Goal: Task Accomplishment & Management: Use online tool/utility

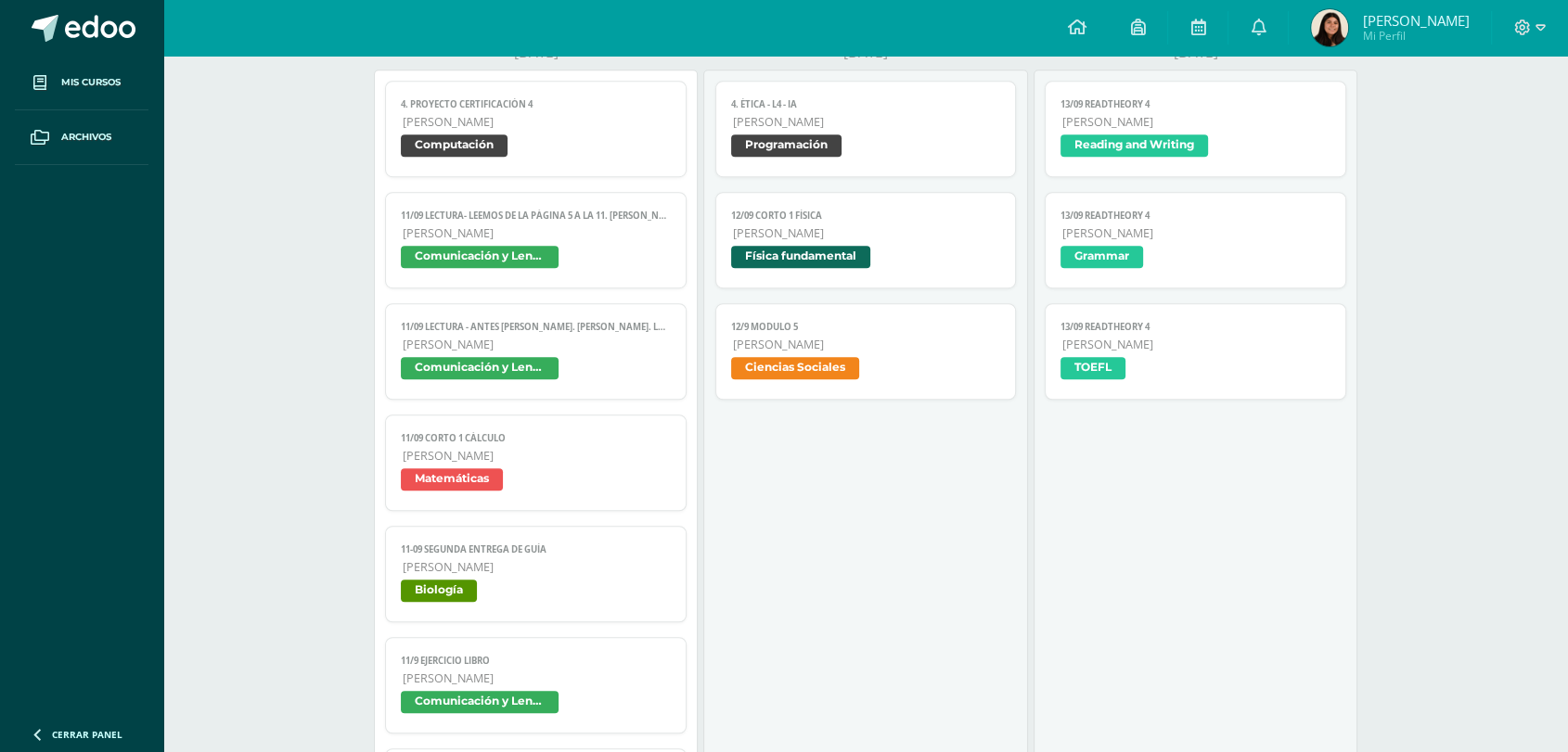
scroll to position [1144, 0]
click at [593, 215] on span "11/09 LECTURA- Leemos de la página 5 a la 11. [PERSON_NAME]. La descubridora de…" at bounding box center [536, 216] width 270 height 12
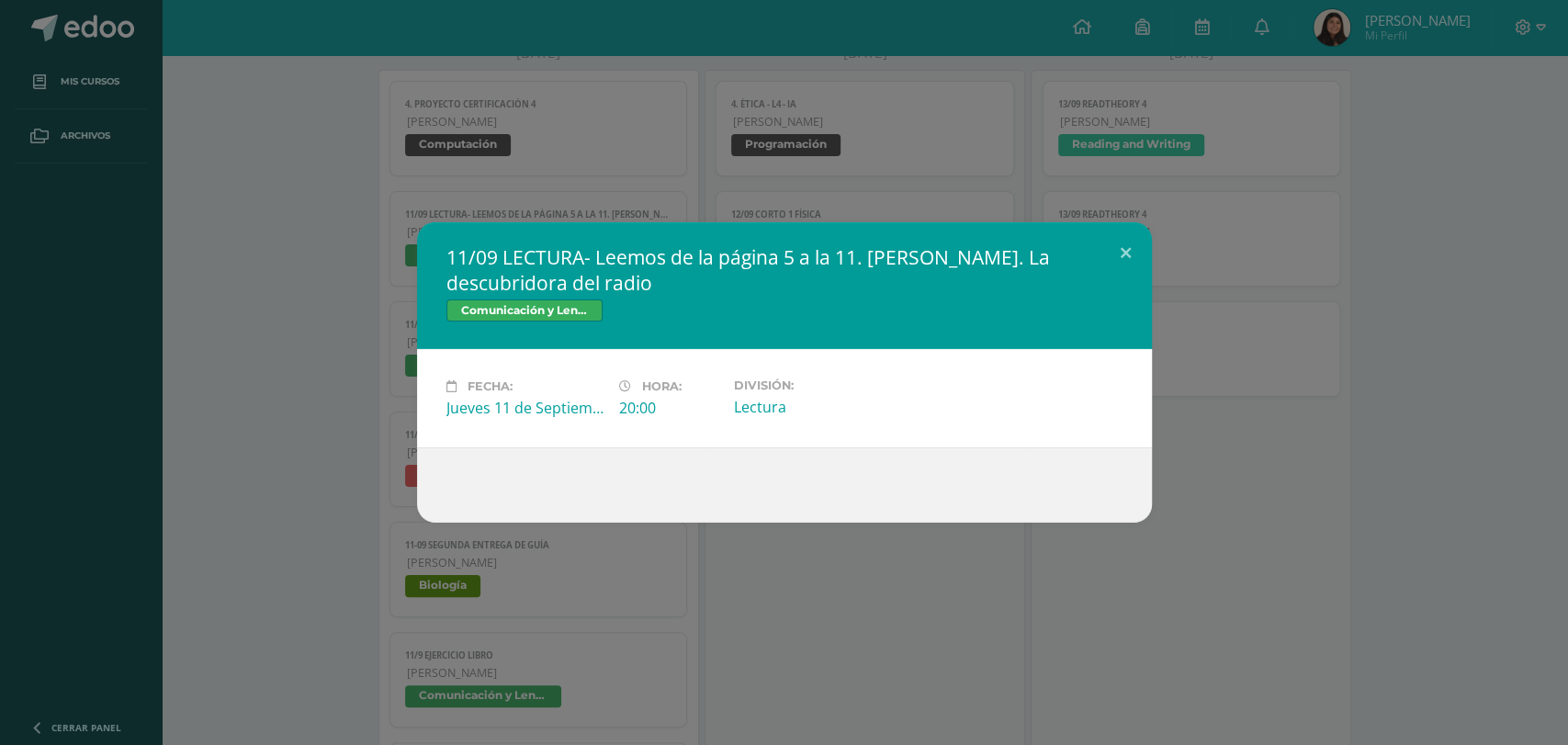
click at [372, 310] on div "11/09 LECTURA- Leemos de la página 5 a la 11. María Curie. La descubridora del …" at bounding box center [784, 372] width 1553 height 301
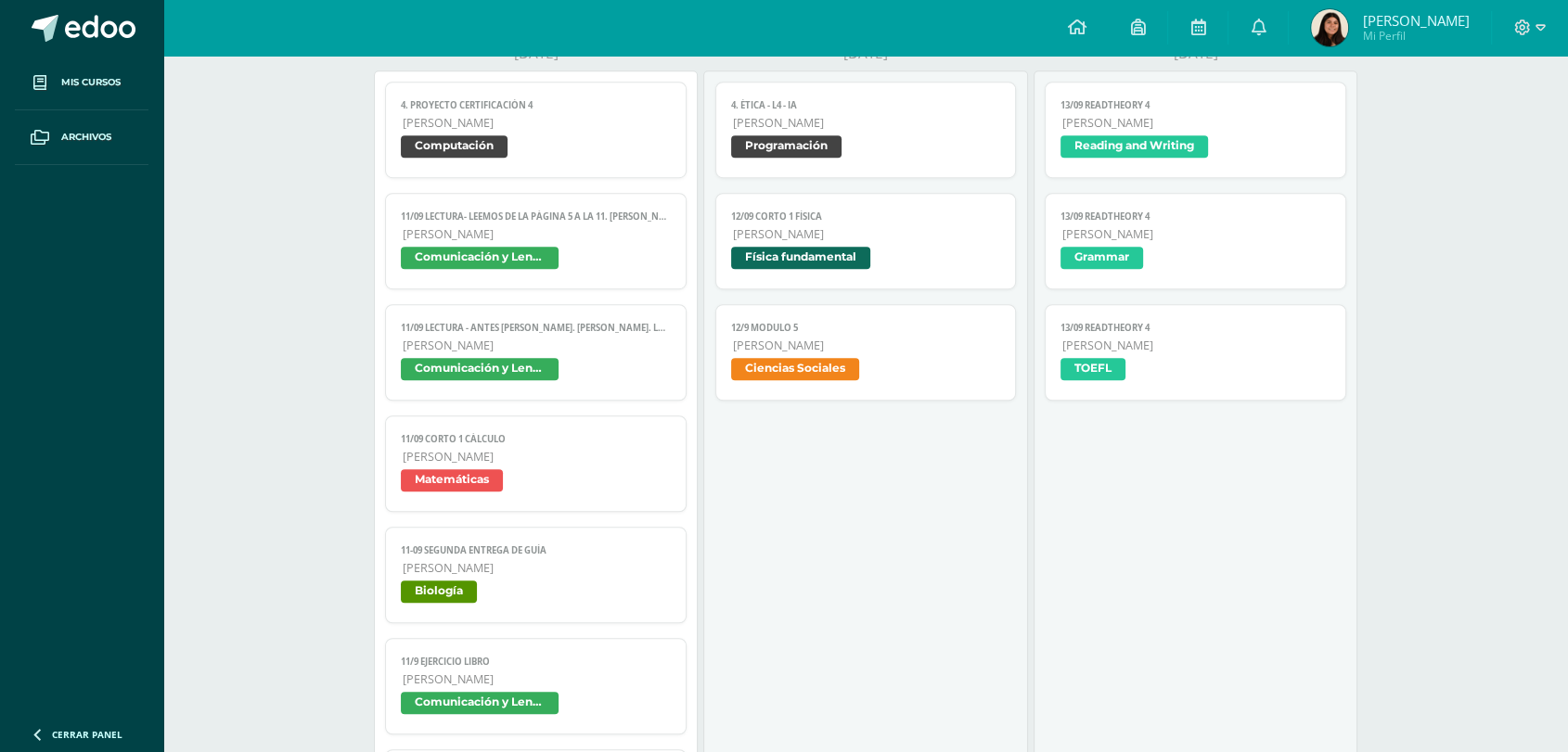
click at [528, 346] on span "[PERSON_NAME]" at bounding box center [537, 345] width 268 height 15
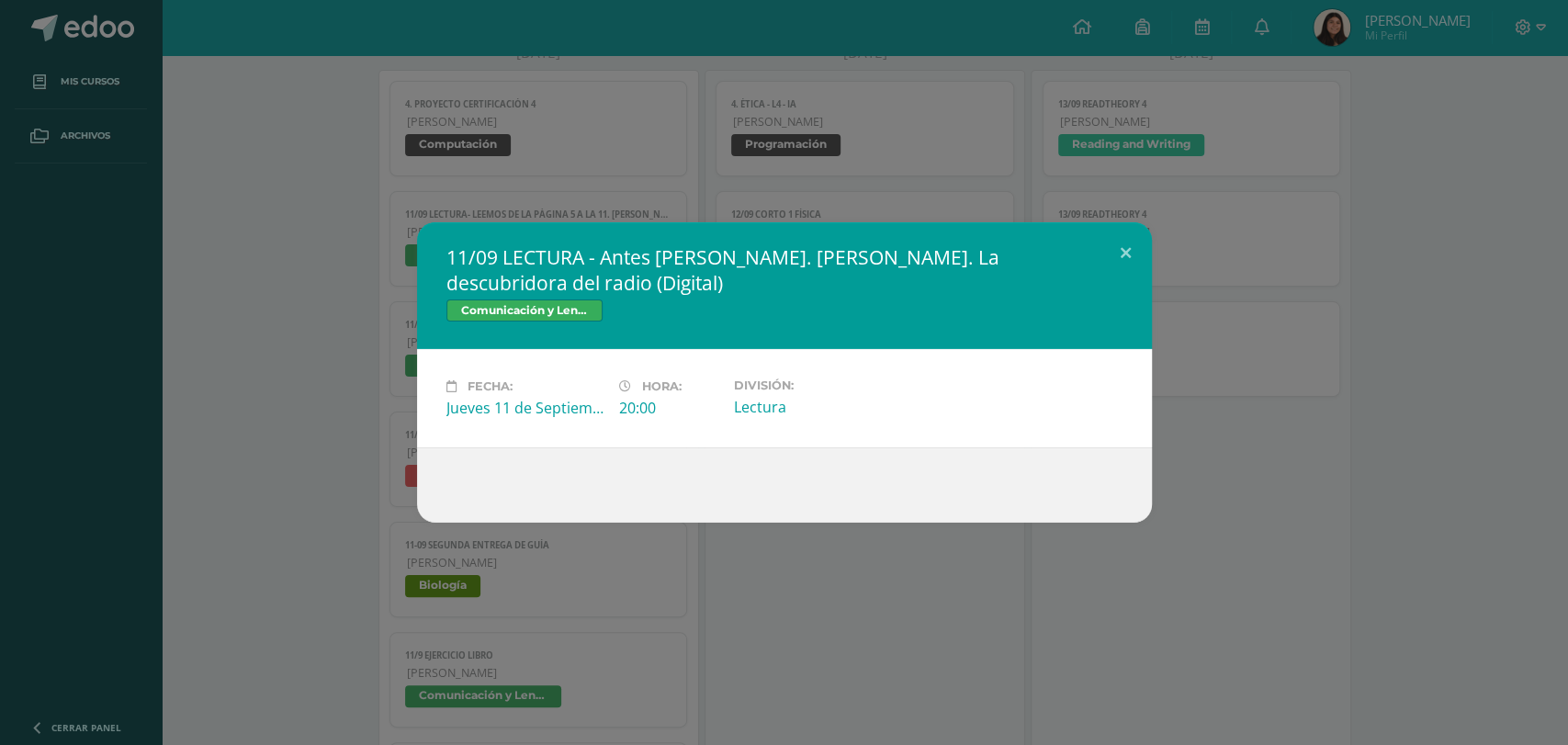
click at [304, 419] on div "11/09 LECTURA - Antes de leer. María Curie. La descubridora del radio (Digital)…" at bounding box center [784, 372] width 1553 height 301
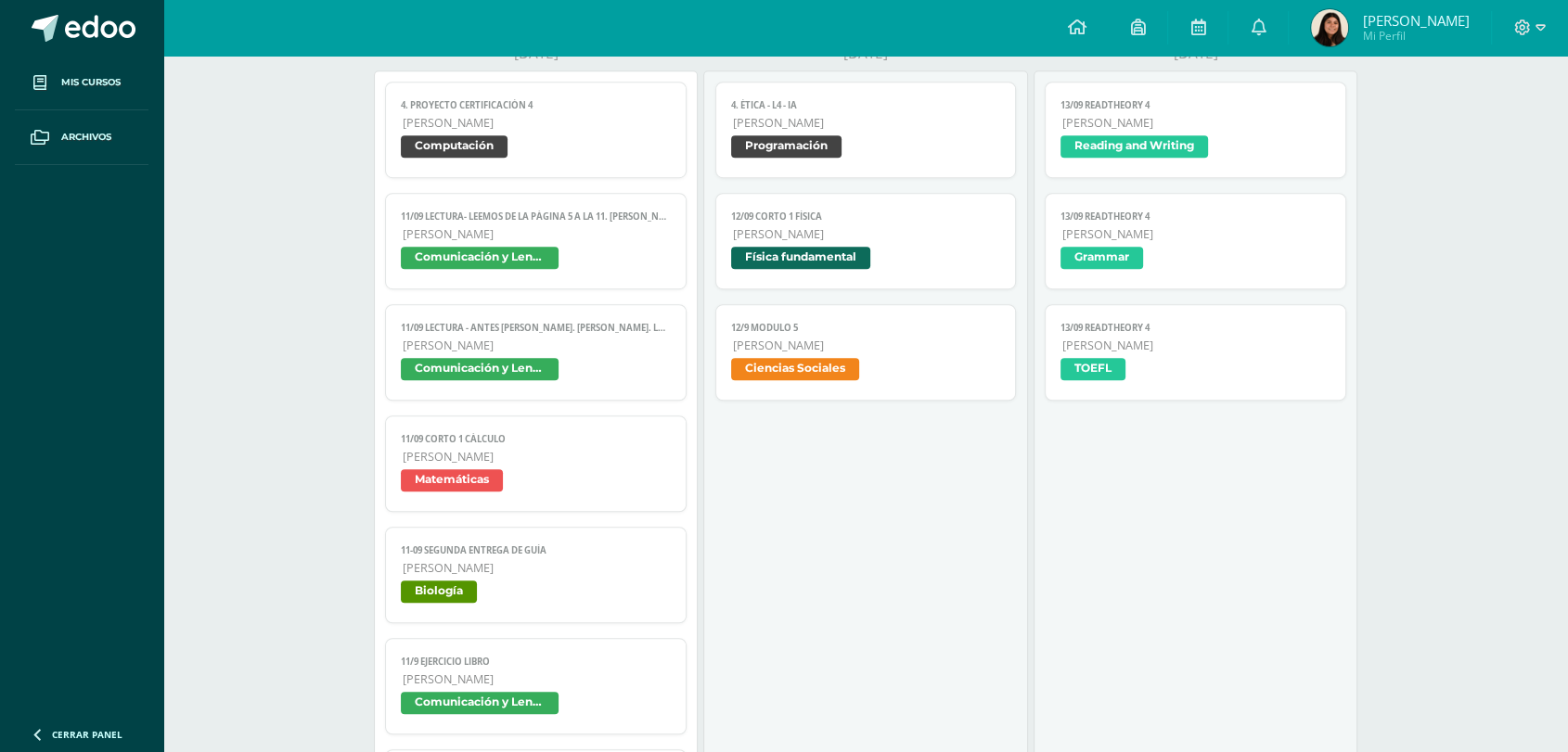
click at [473, 448] on link "11/09 Corto 1 Cálculo Quinto Bachillerato Matemáticas" at bounding box center [536, 464] width 302 height 97
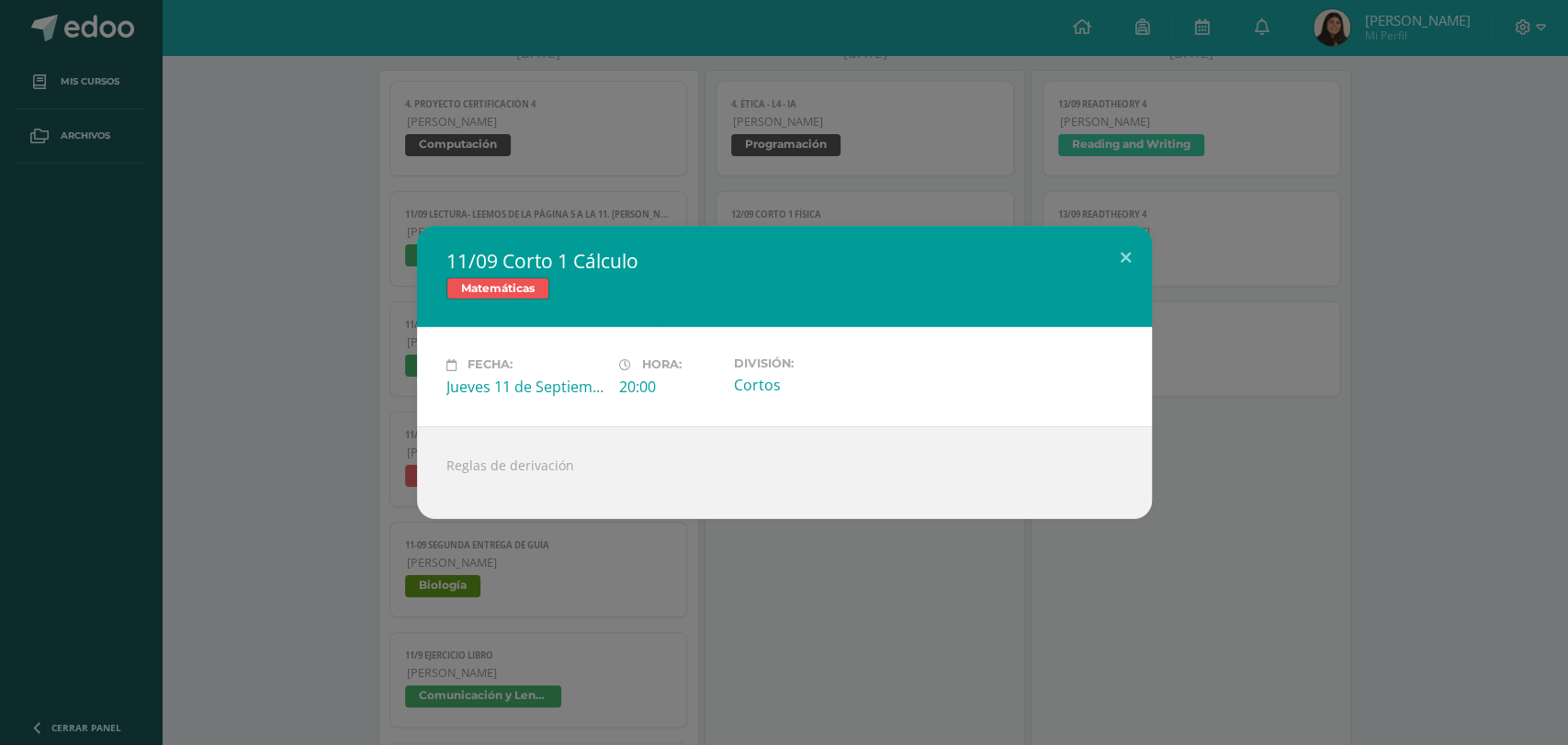
click at [334, 440] on div "11/09 Corto 1 Cálculo Matemáticas Fecha: Jueves 11 de Septiembre Hora: 20:00 Di…" at bounding box center [784, 372] width 1553 height 292
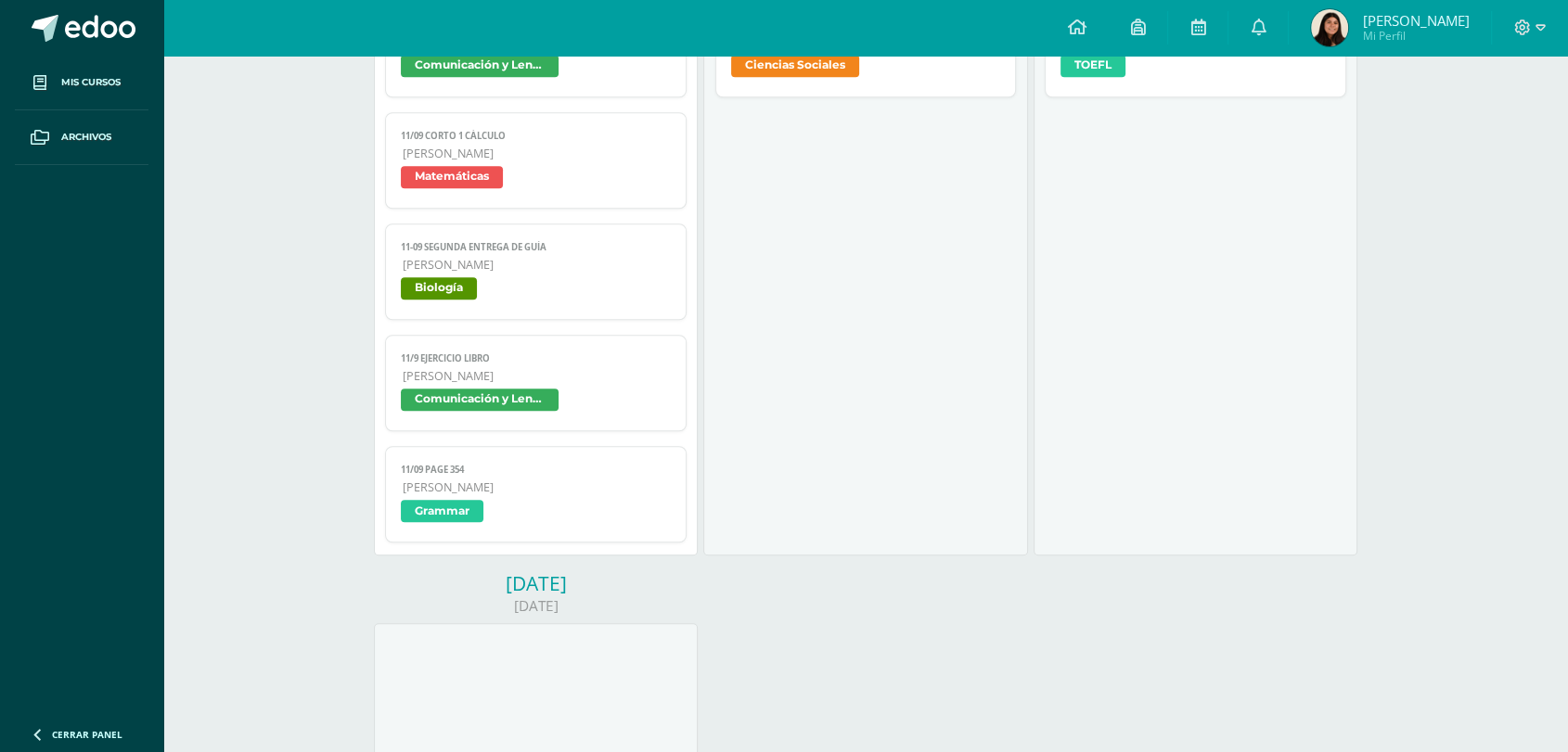
scroll to position [1450, 0]
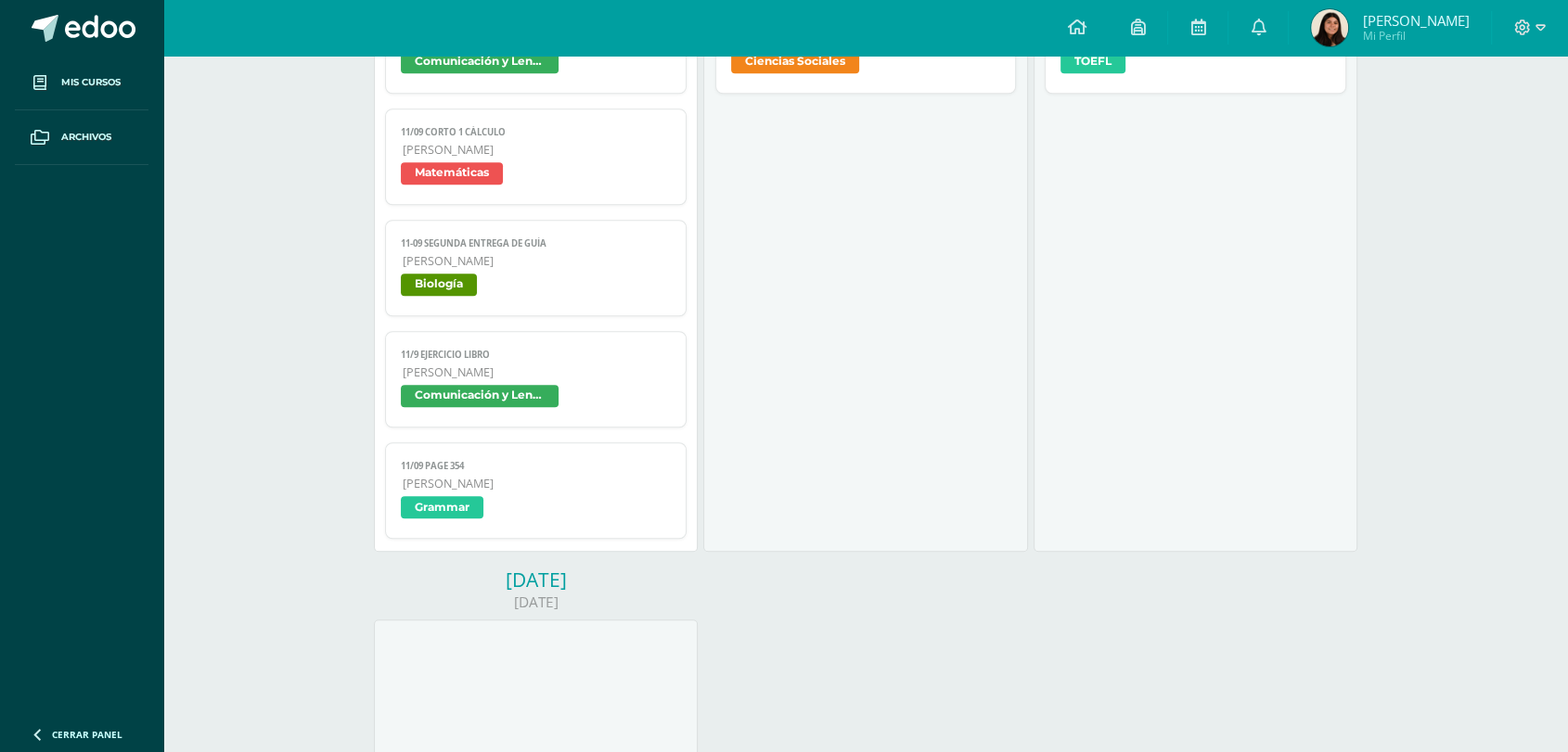
click at [477, 307] on link "11-09 SEGUNDA ENTREGA DE GUÍA Quinto Bachillerato Biología" at bounding box center [536, 267] width 302 height 97
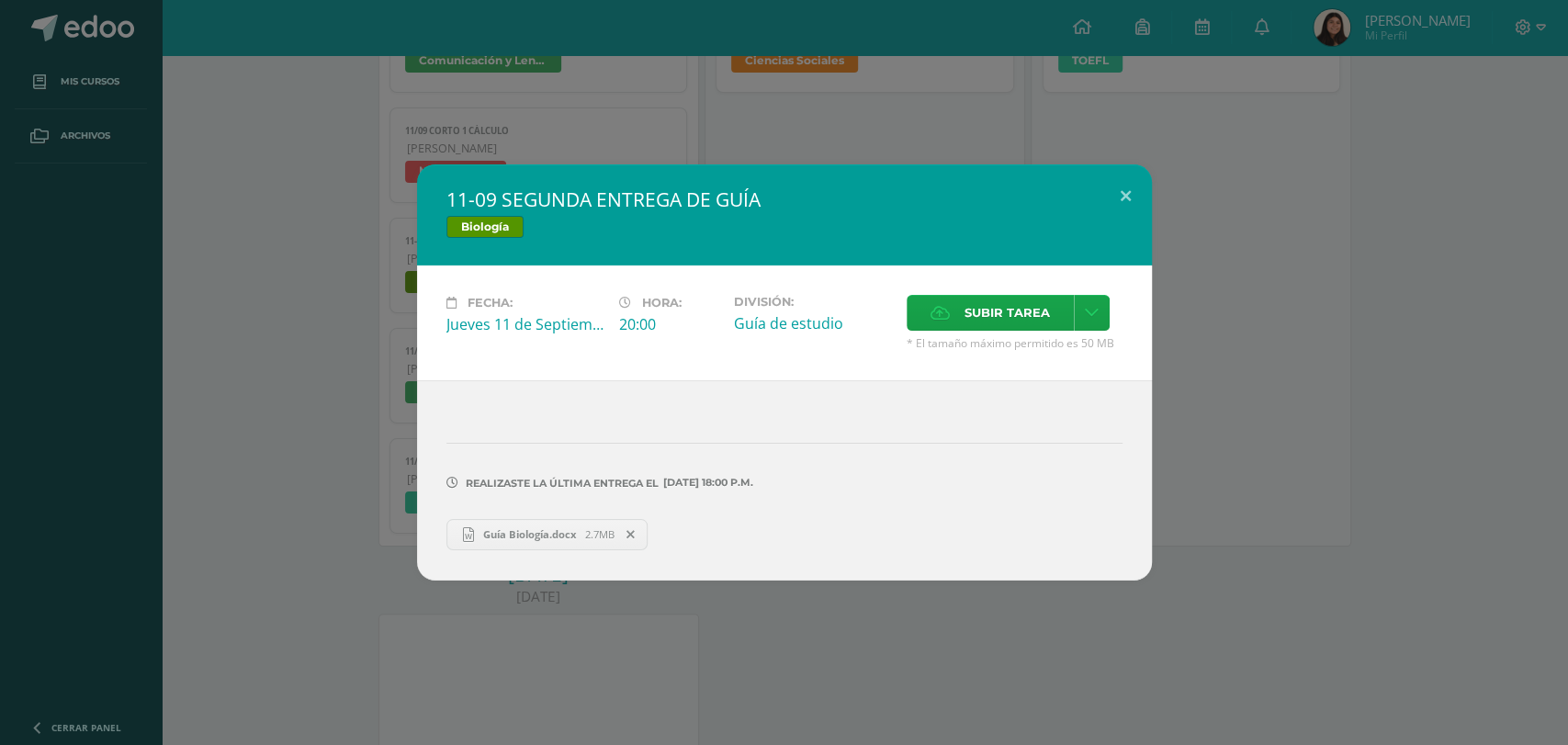
click at [340, 315] on div "11-09 SEGUNDA ENTREGA DE GUÍA Biología Fecha: Jueves 11 de Septiembre Hora: 20:…" at bounding box center [784, 372] width 1553 height 416
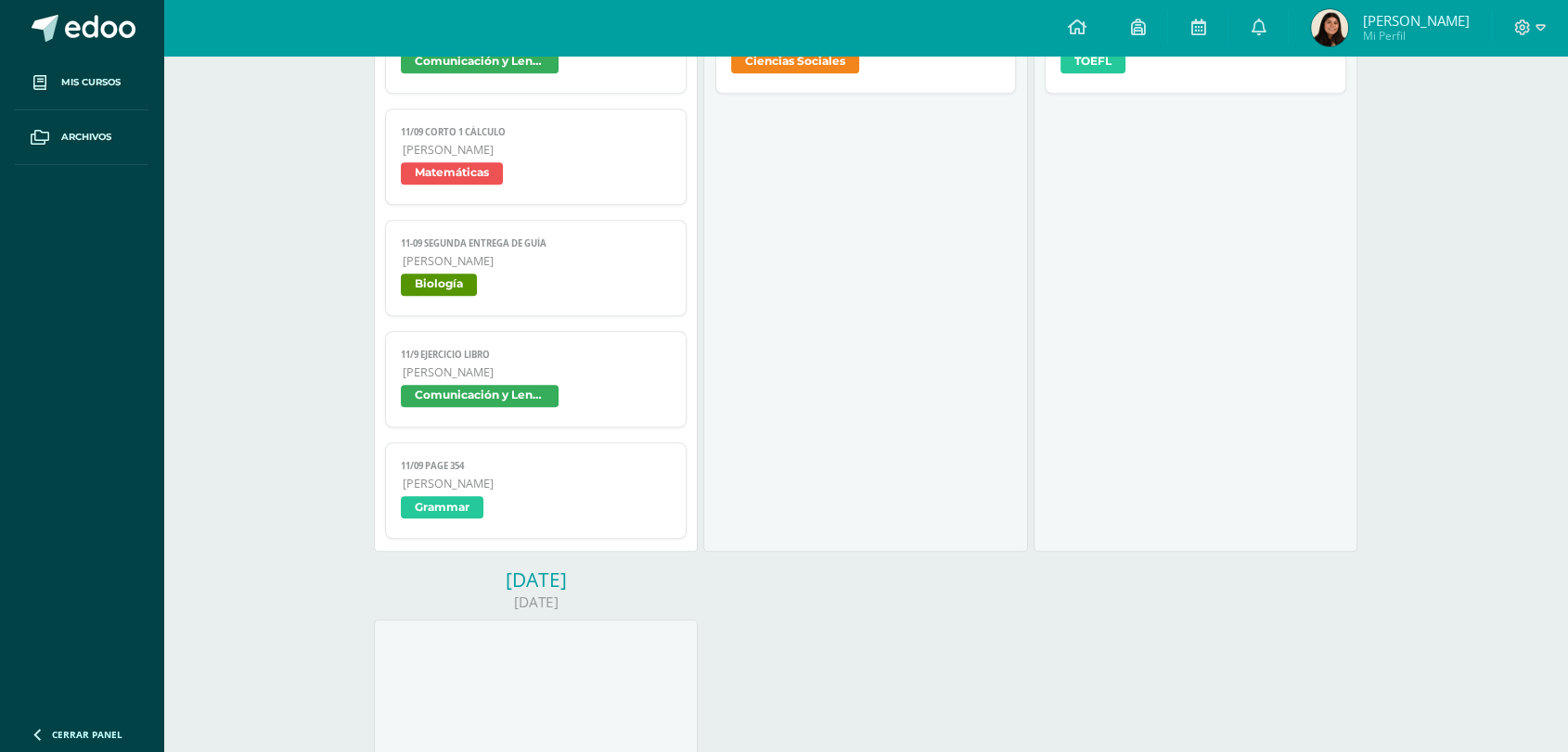
click at [476, 366] on link "11/9 Ejercicio libro Quinto Bachillerato Comunicación y Lenguaje" at bounding box center [536, 379] width 302 height 97
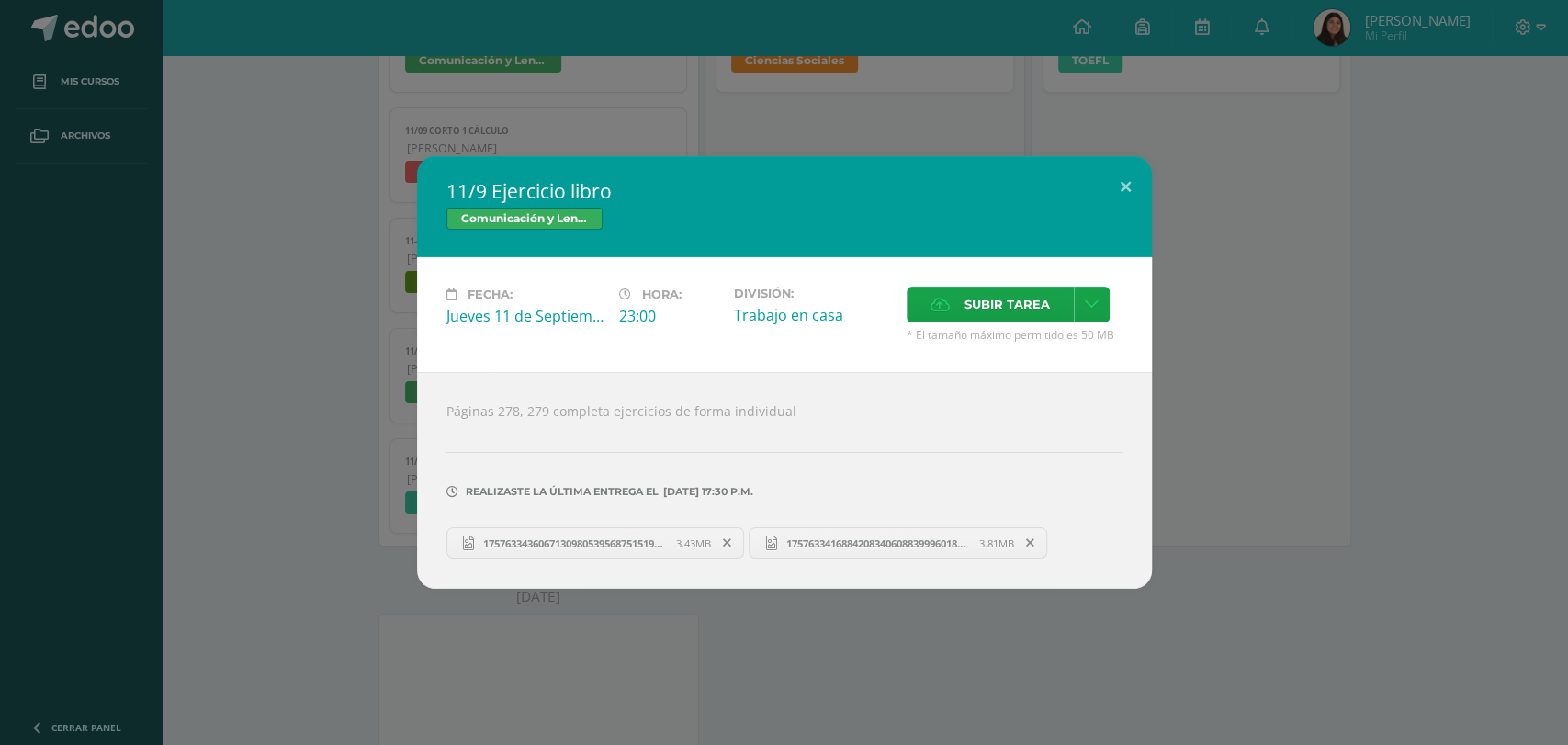
click at [366, 391] on div "11/9 Ejercicio libro Comunicación y Lenguaje Fecha: Jueves 11 de Septiembre Hor…" at bounding box center [784, 373] width 1553 height 433
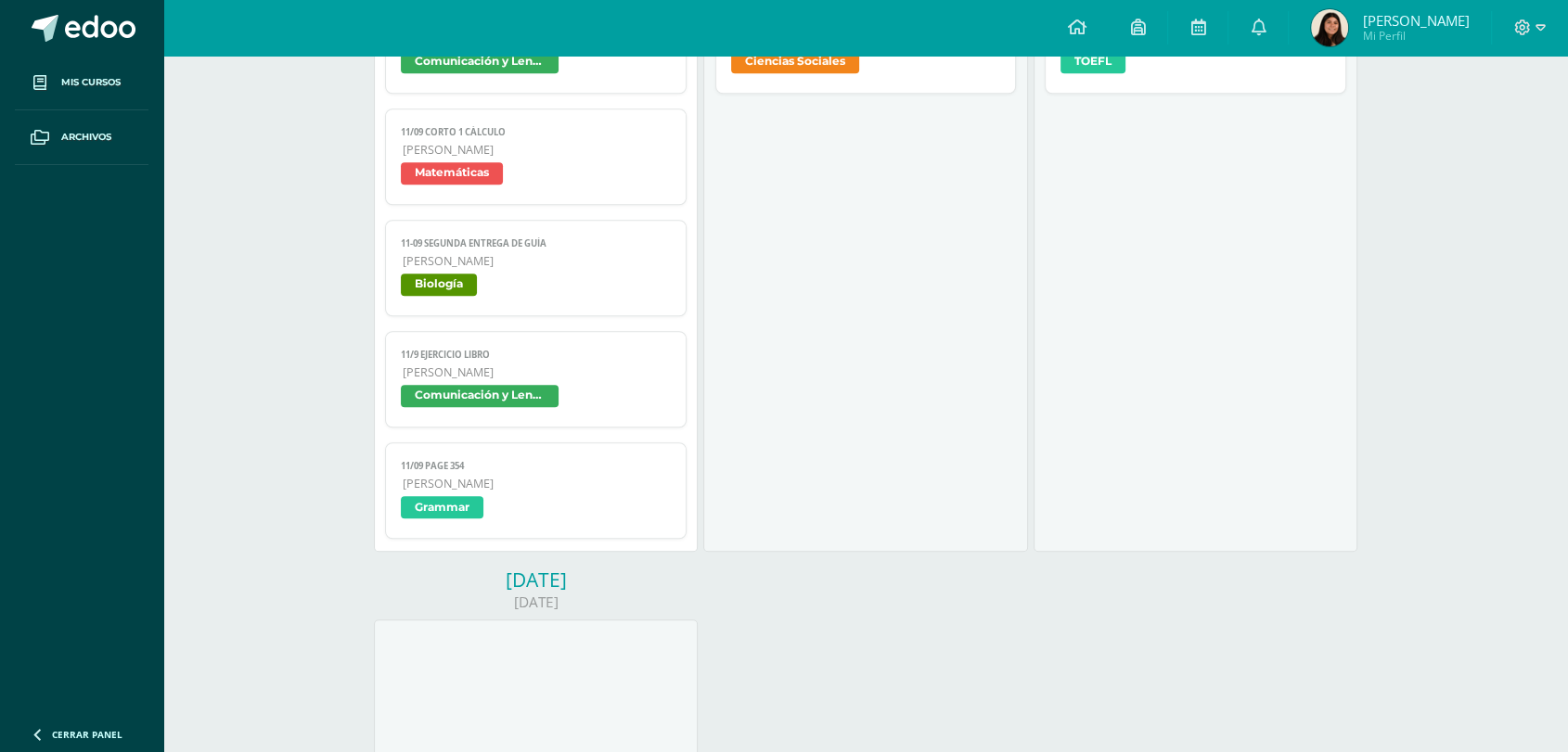
click at [475, 502] on span "Grammar" at bounding box center [442, 507] width 82 height 22
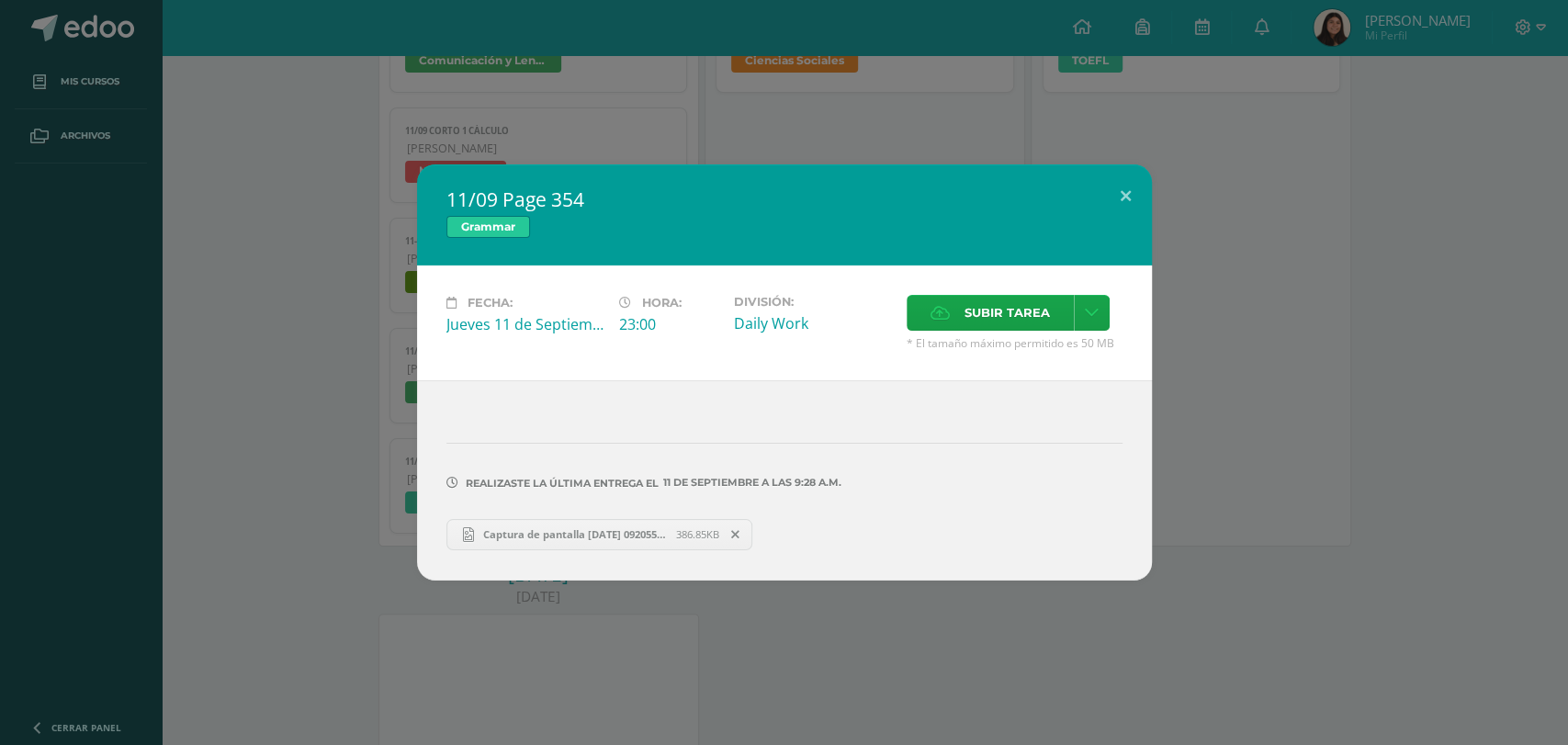
click at [321, 433] on div "11/09 Page 354 Grammar Fecha: Jueves 11 de Septiembre Hora: 23:00 División: Dai…" at bounding box center [784, 372] width 1553 height 416
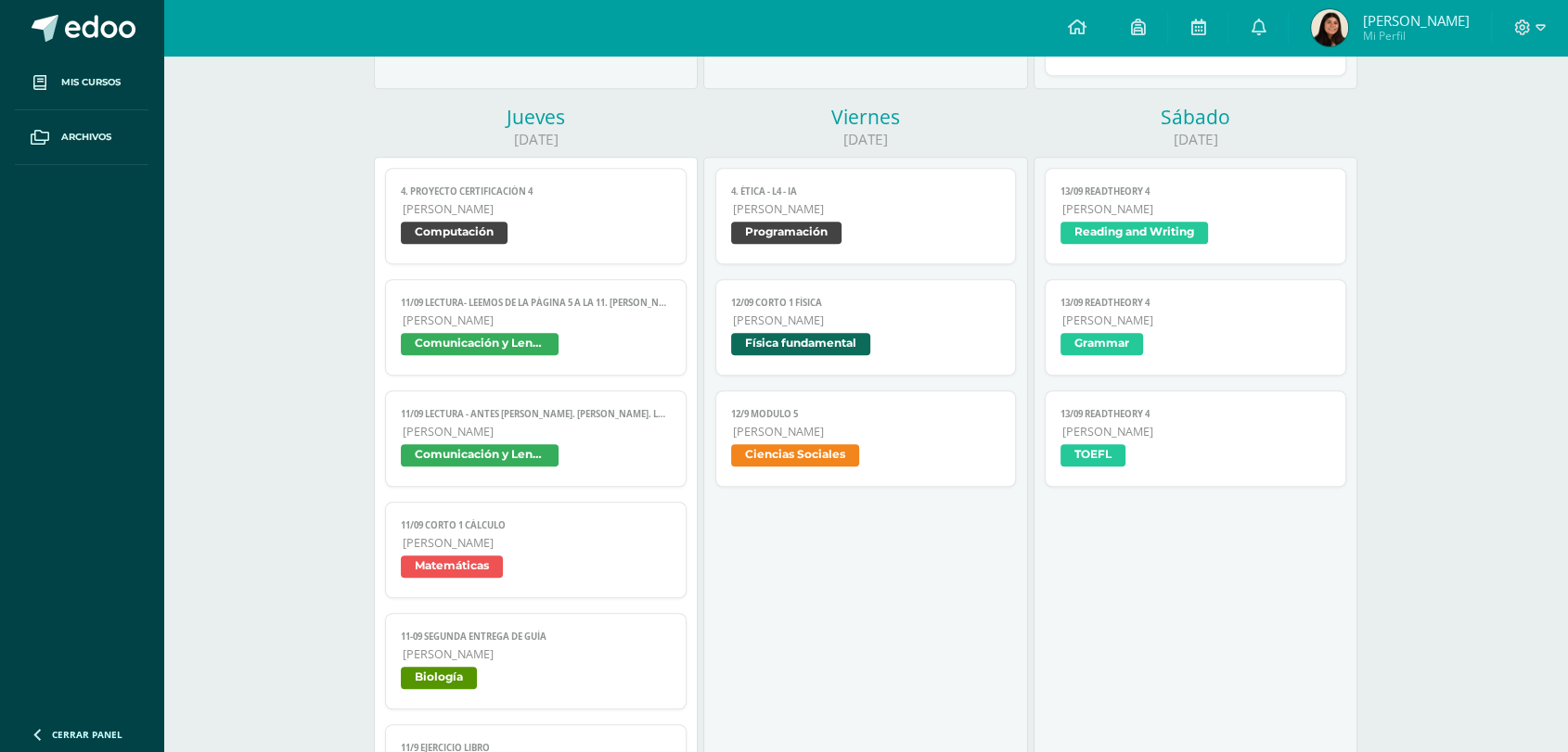
scroll to position [1052, 0]
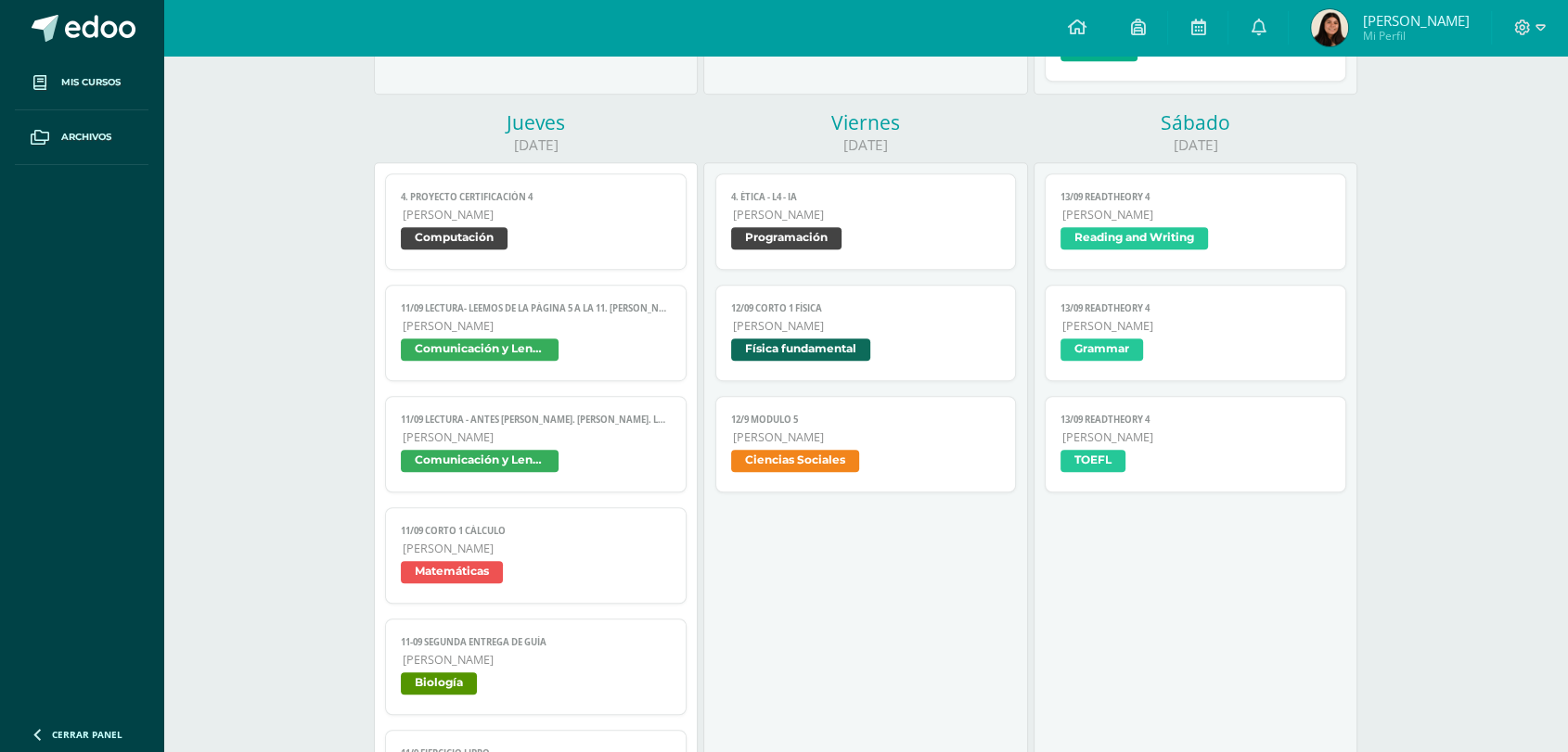
click at [833, 425] on span "12/9 Modulo 5" at bounding box center [866, 420] width 270 height 12
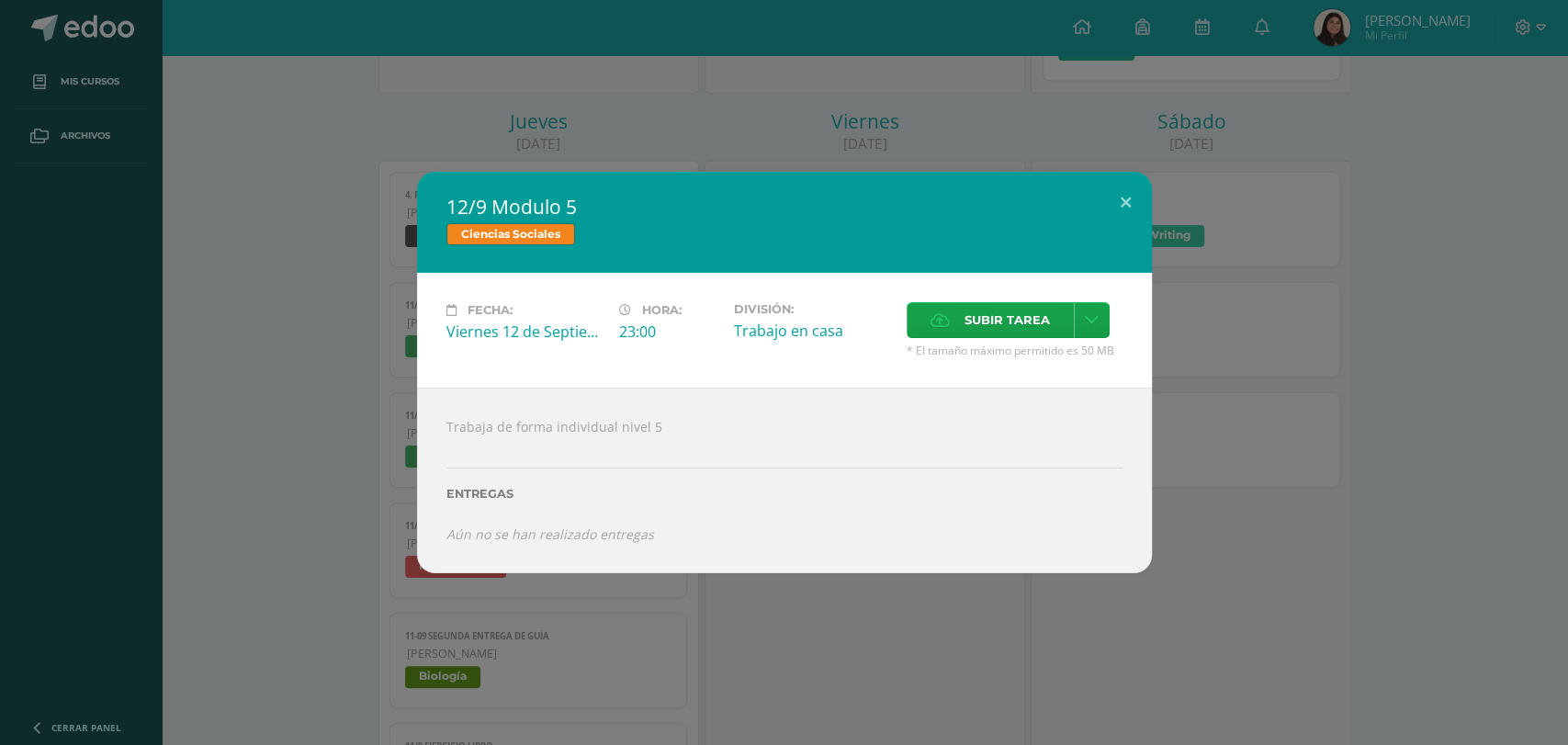
click at [265, 332] on div "12/9 Modulo 5 Ciencias Sociales Fecha: Viernes 12 de Septiembre Hora: 23:00 Div…" at bounding box center [784, 372] width 1553 height 401
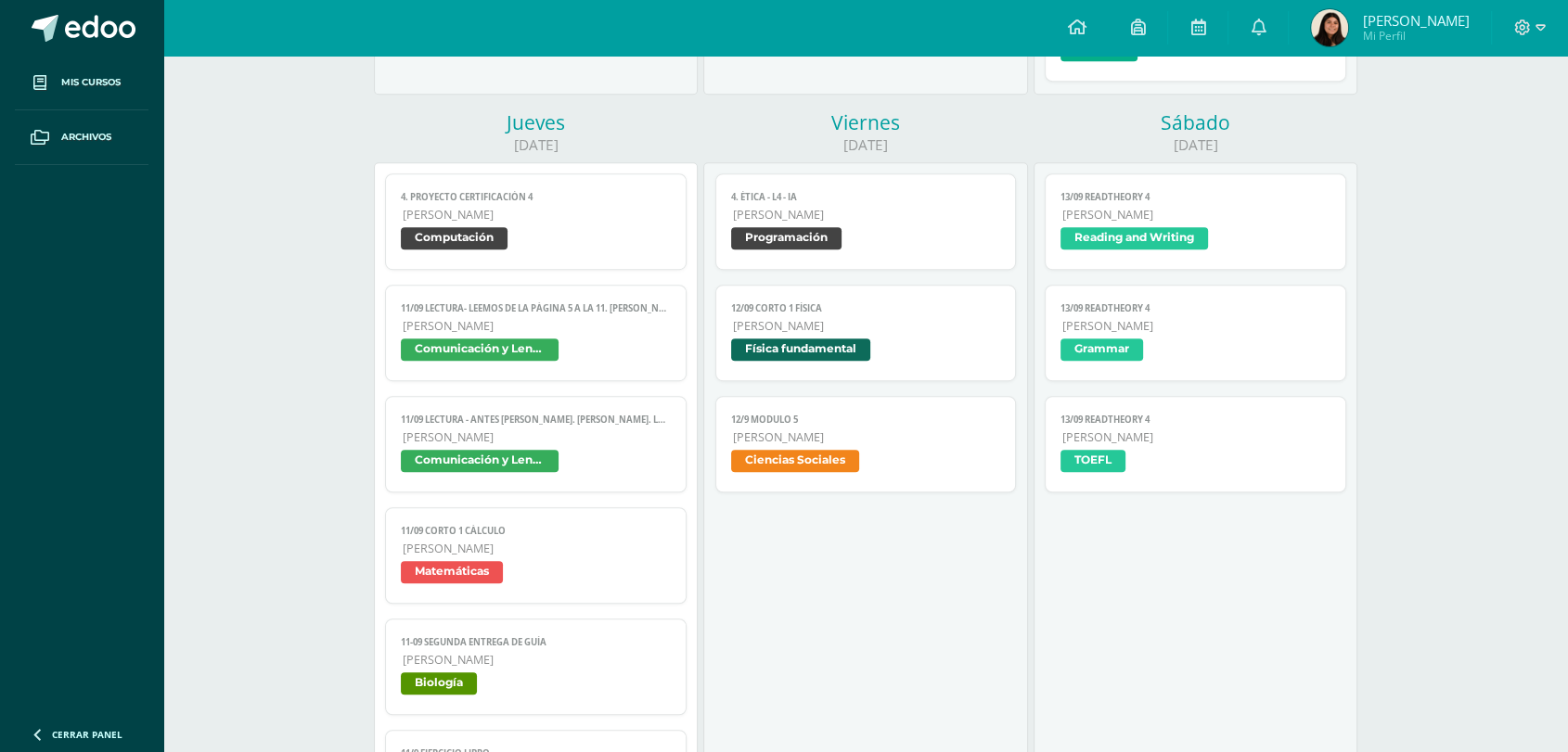
scroll to position [1052, 0]
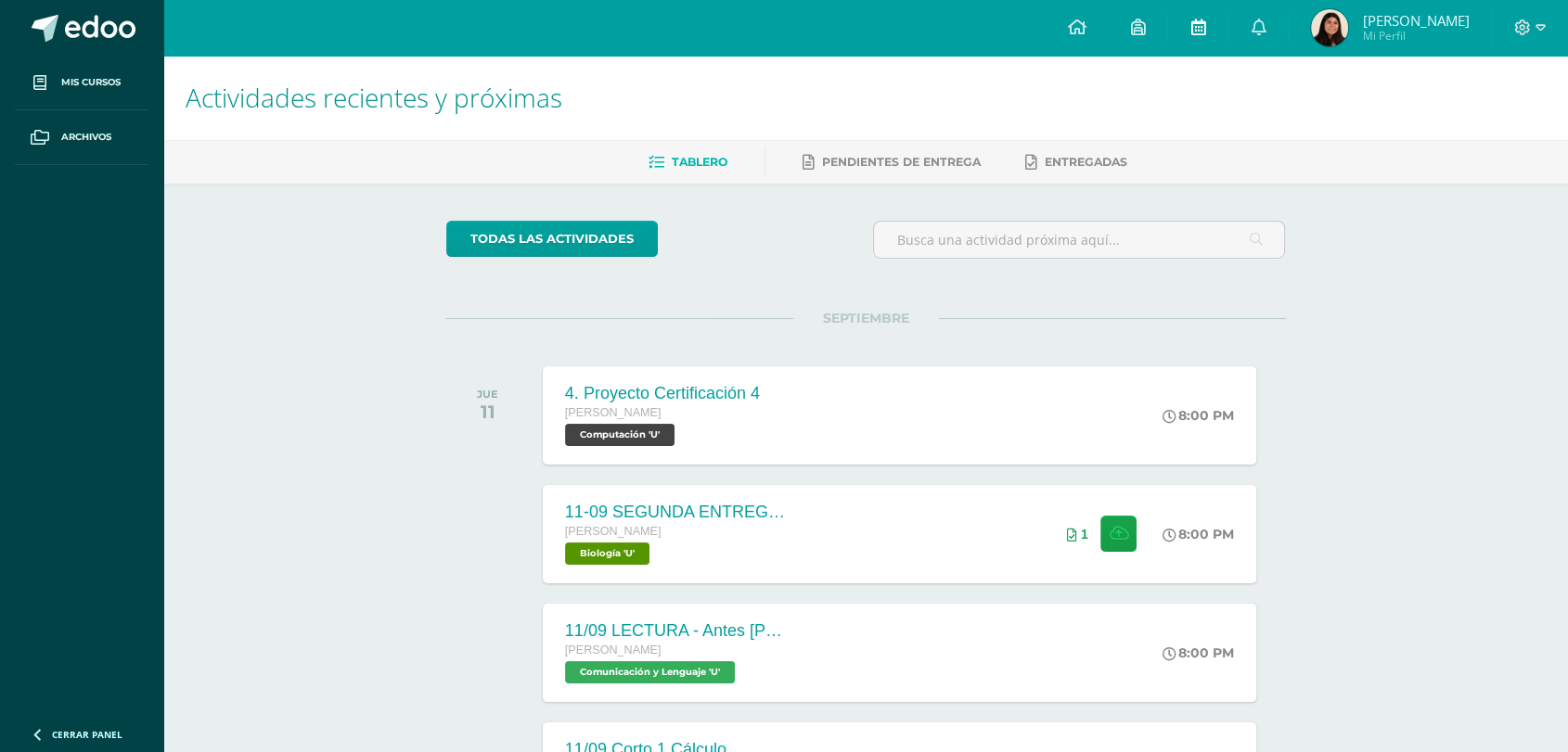
click at [1214, 49] on link at bounding box center [1198, 28] width 59 height 56
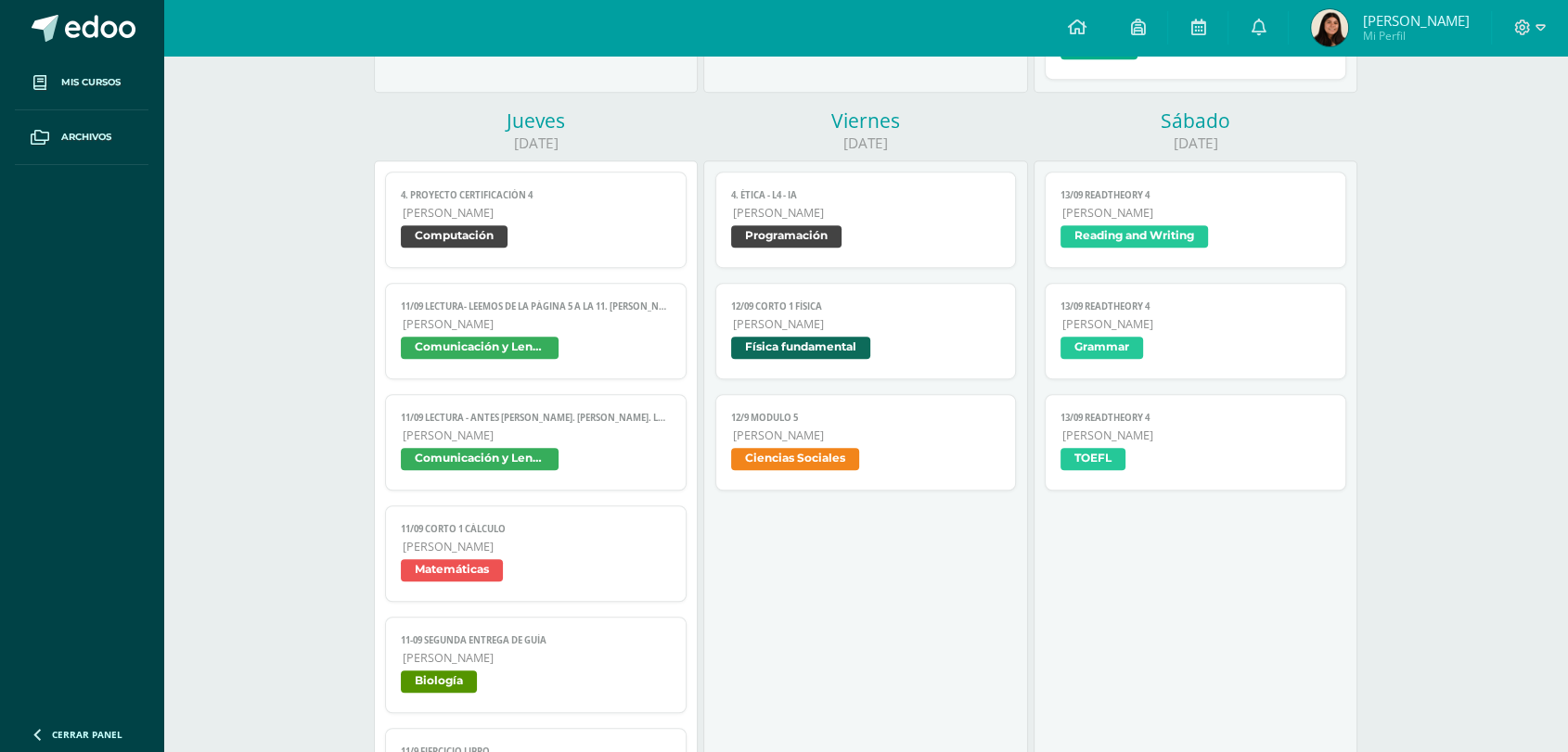
scroll to position [1054, 0]
click at [613, 353] on span "Comunicación y Lenguaje" at bounding box center [536, 350] width 270 height 27
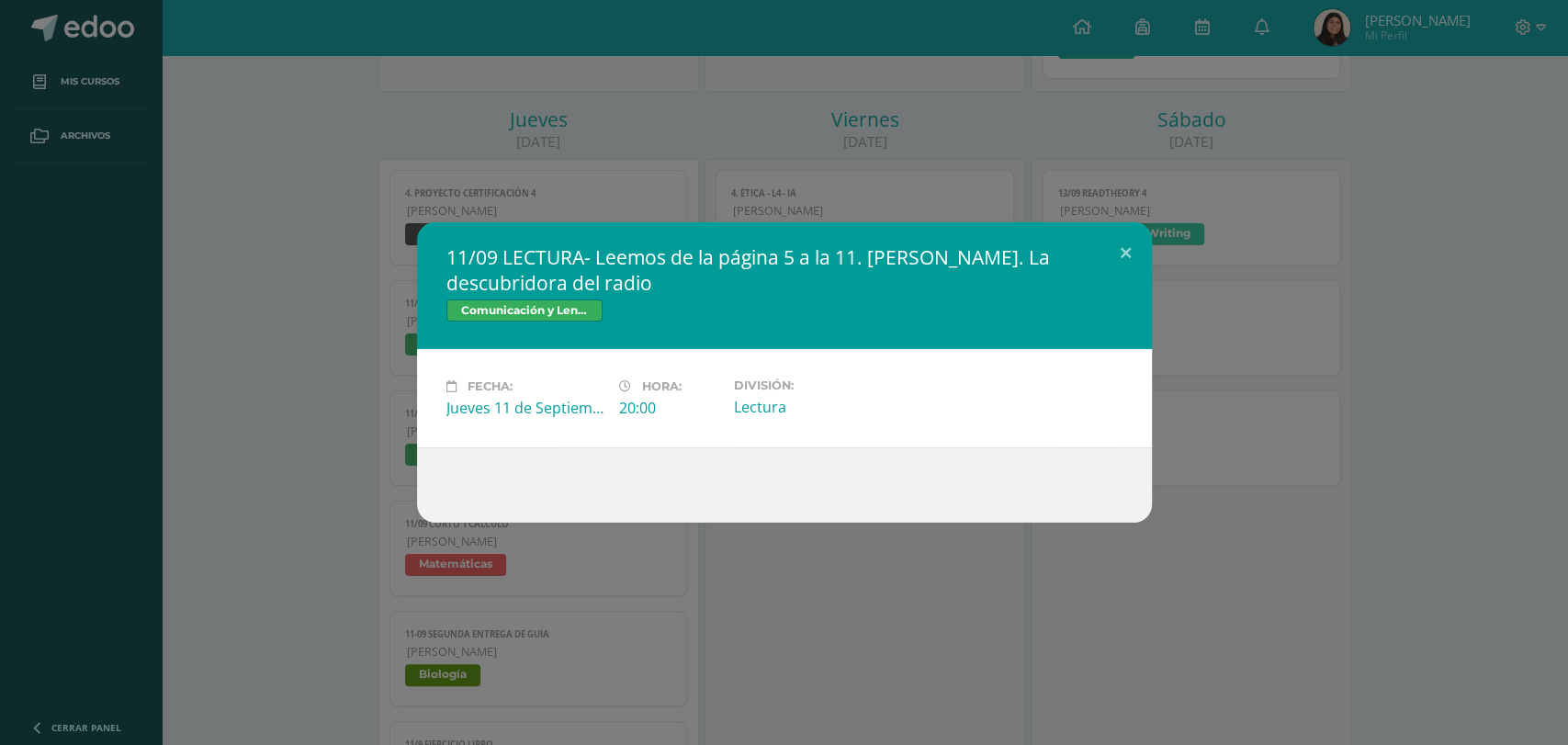
click at [371, 363] on div "11/09 LECTURA- Leemos de la página 5 a la 11. María Curie. La descubridora del …" at bounding box center [784, 372] width 1553 height 301
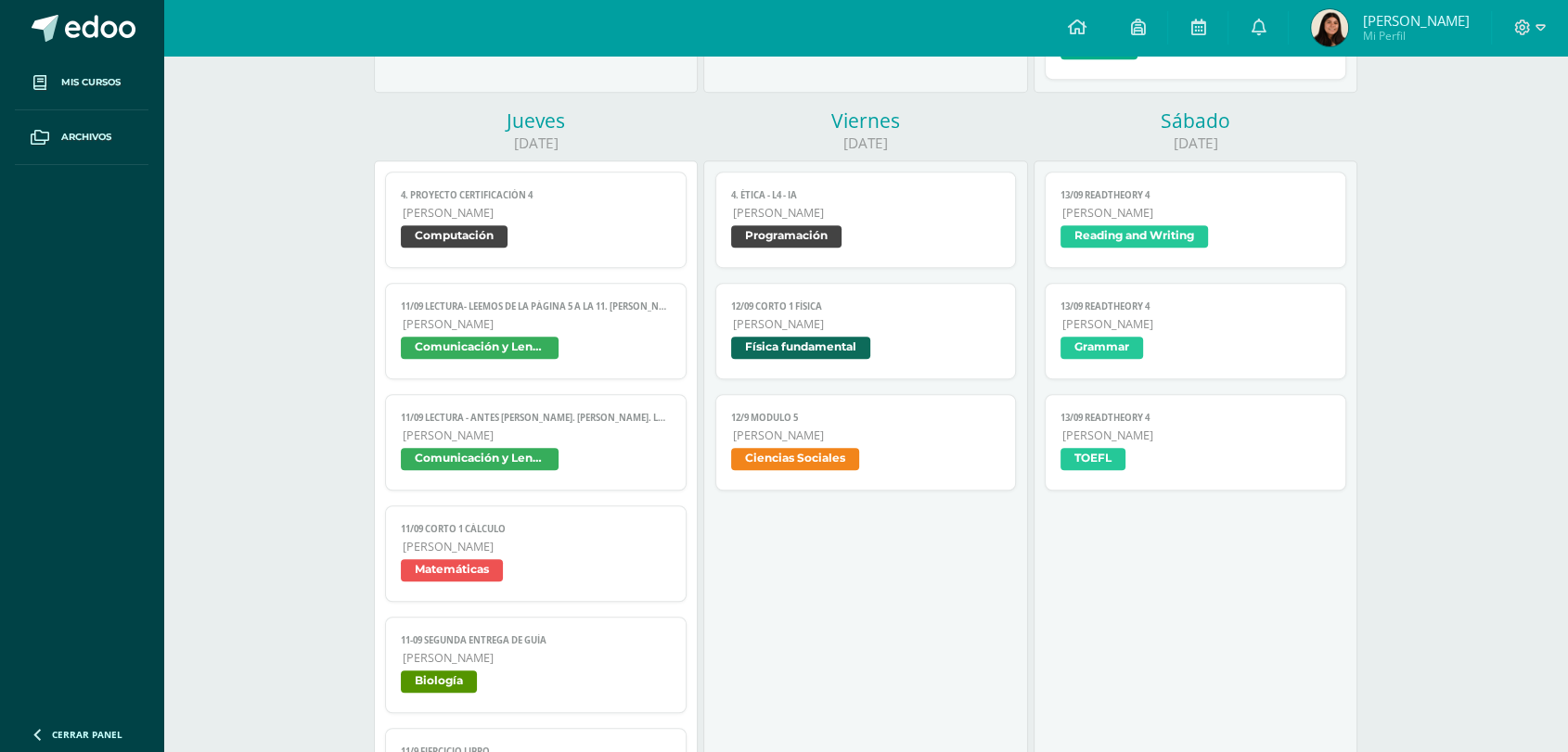
click at [511, 474] on span "Comunicación y Lenguaje" at bounding box center [536, 462] width 270 height 27
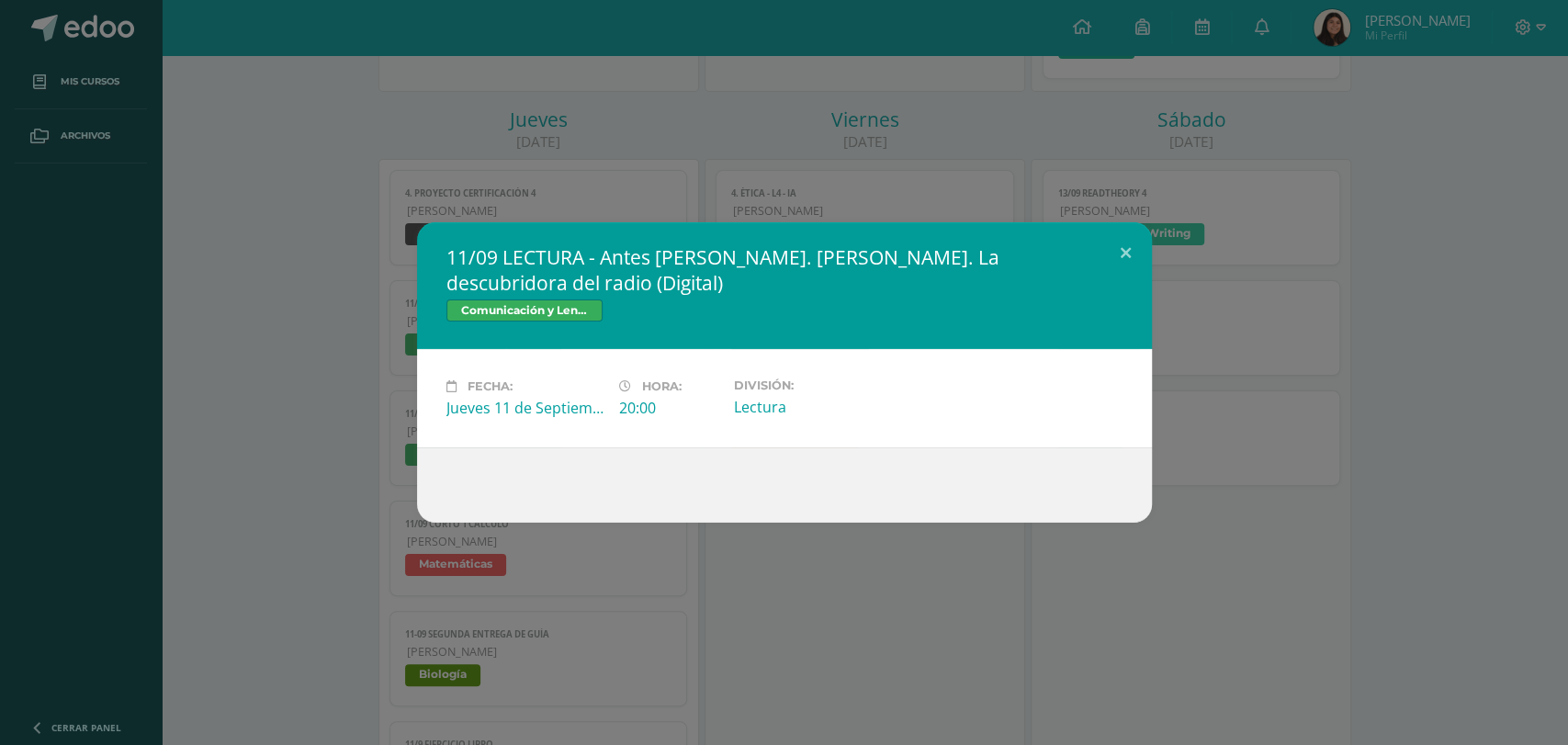
click at [361, 314] on div "11/09 LECTURA - Antes de leer. María Curie. La descubridora del radio (Digital)…" at bounding box center [784, 372] width 1553 height 301
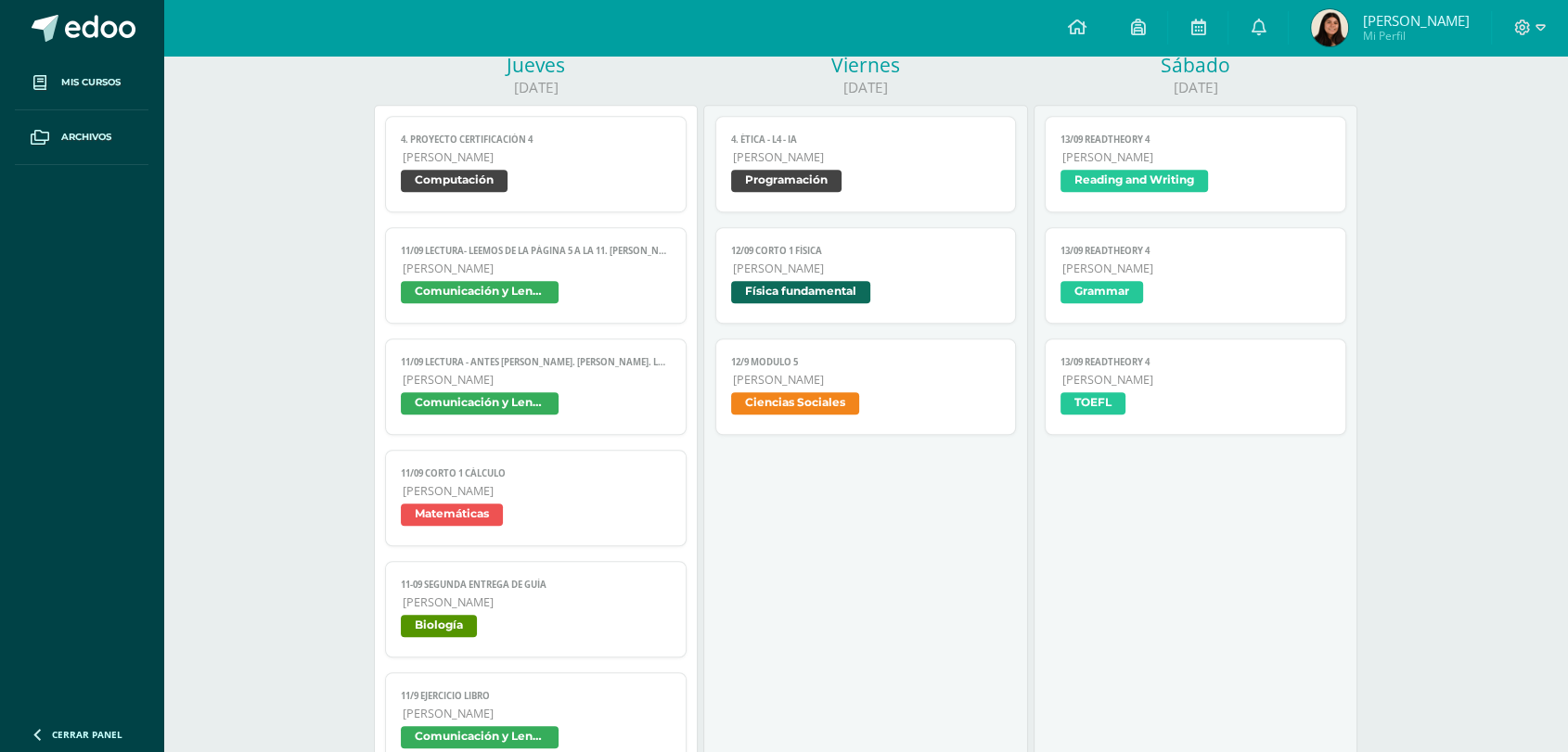
scroll to position [1076, 0]
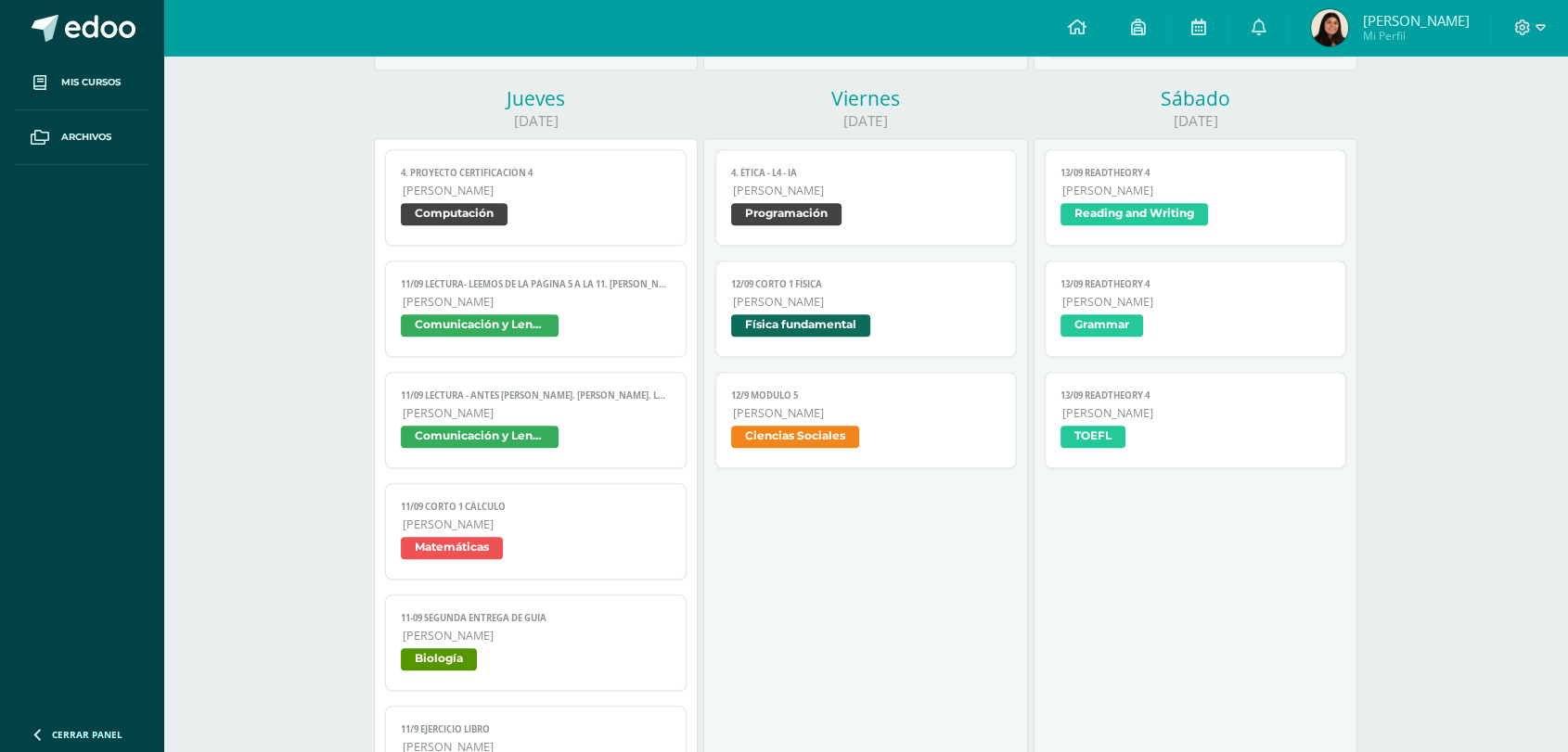
click at [810, 399] on span "12/9 Modulo 5" at bounding box center [866, 396] width 270 height 12
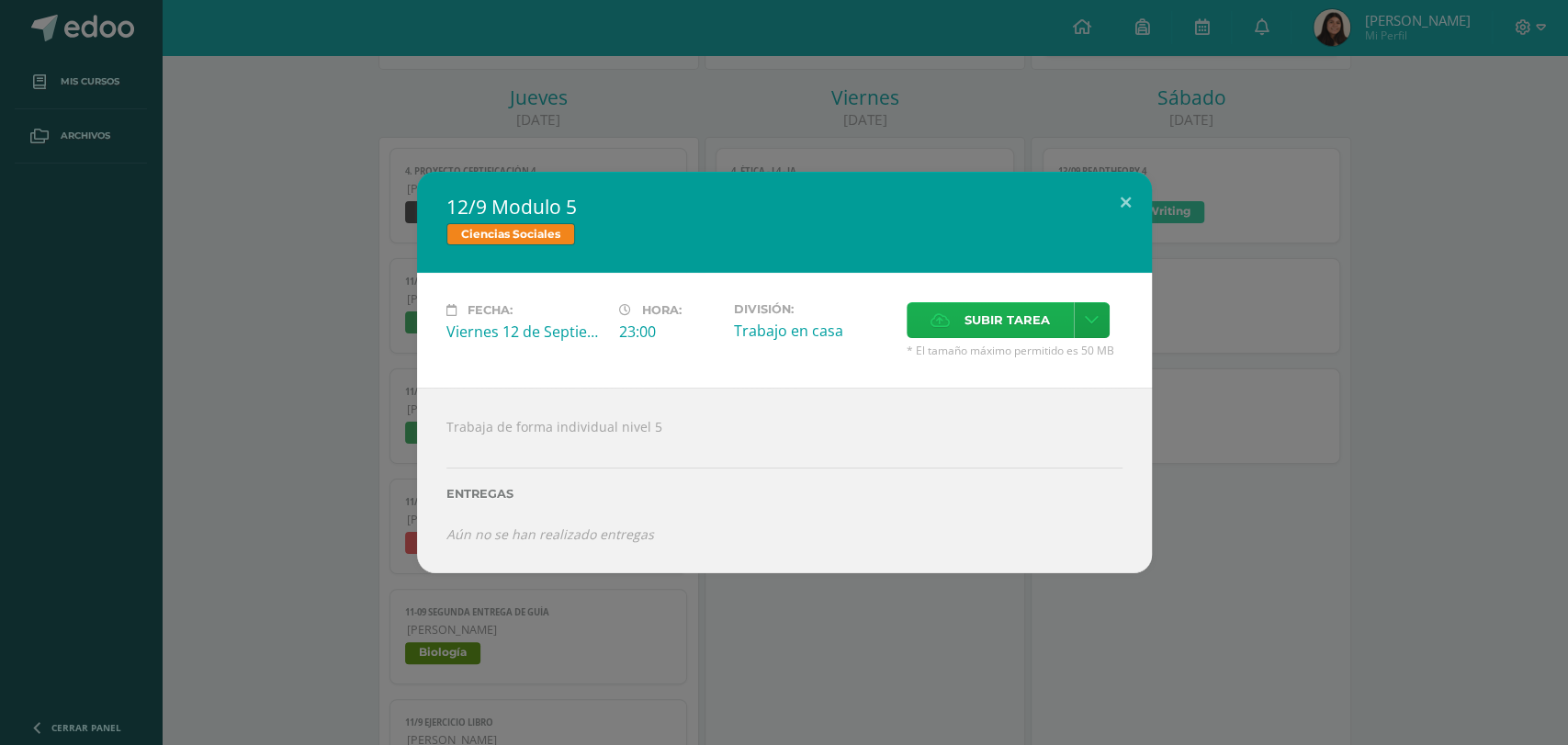
click at [987, 320] on span "Subir tarea" at bounding box center [1007, 321] width 85 height 34
click at [0, 0] on input "Subir tarea" at bounding box center [0, 0] width 0 height 0
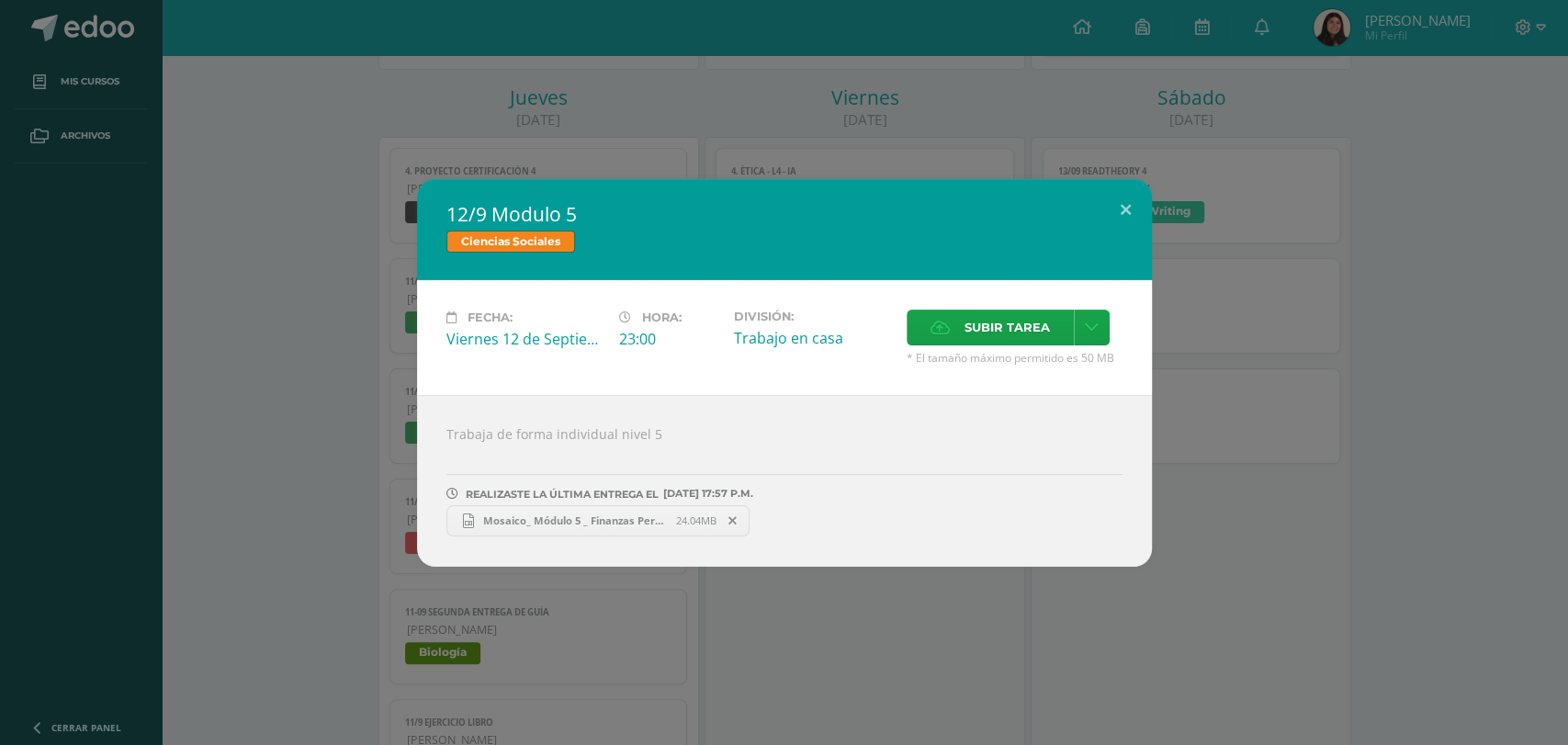
click at [1301, 443] on div "12/9 Modulo 5 Ciencias Sociales Fecha: Viernes 12 de Septiembre Hora: 23:00 Div…" at bounding box center [784, 373] width 1553 height 388
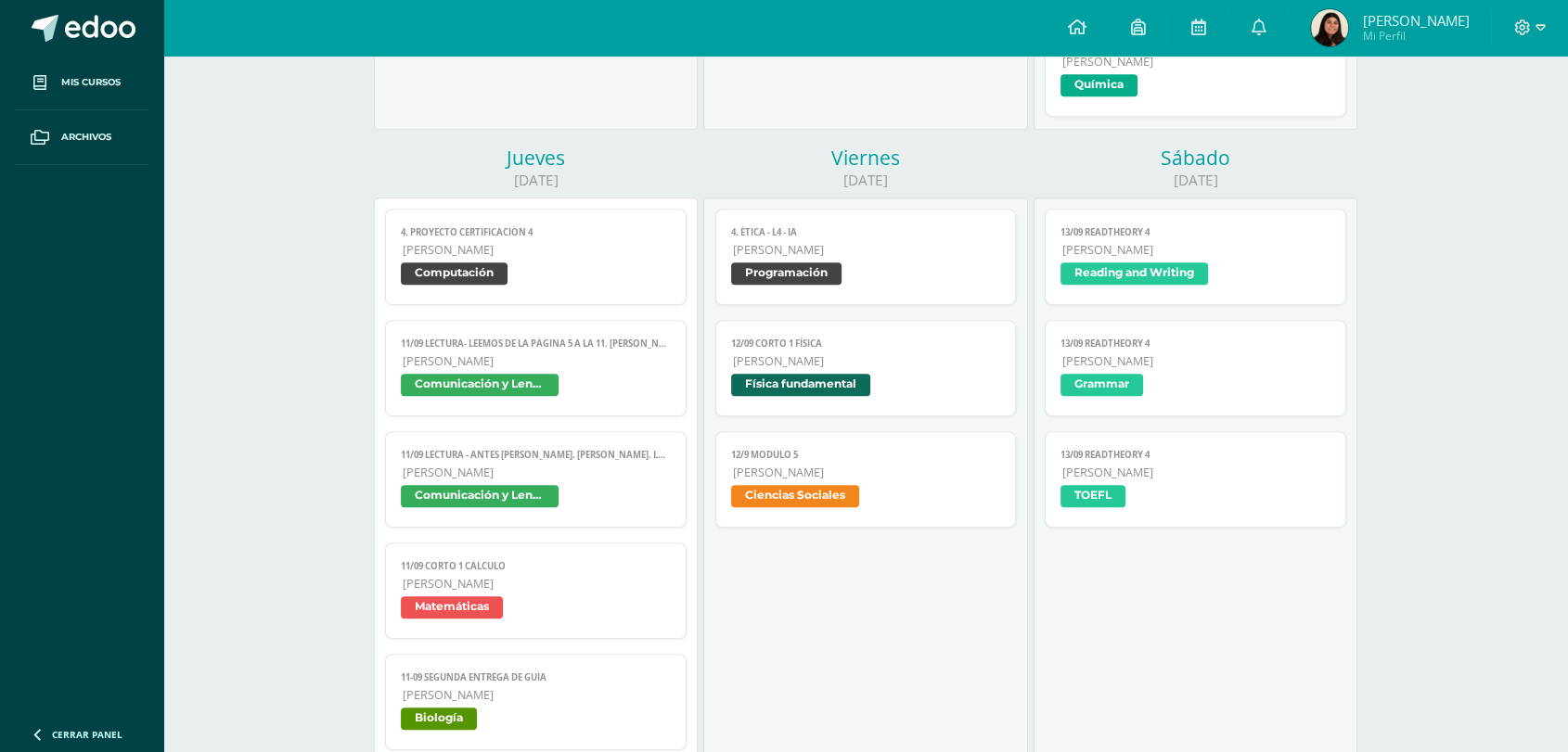
scroll to position [1018, 0]
